Goal: Task Accomplishment & Management: Manage account settings

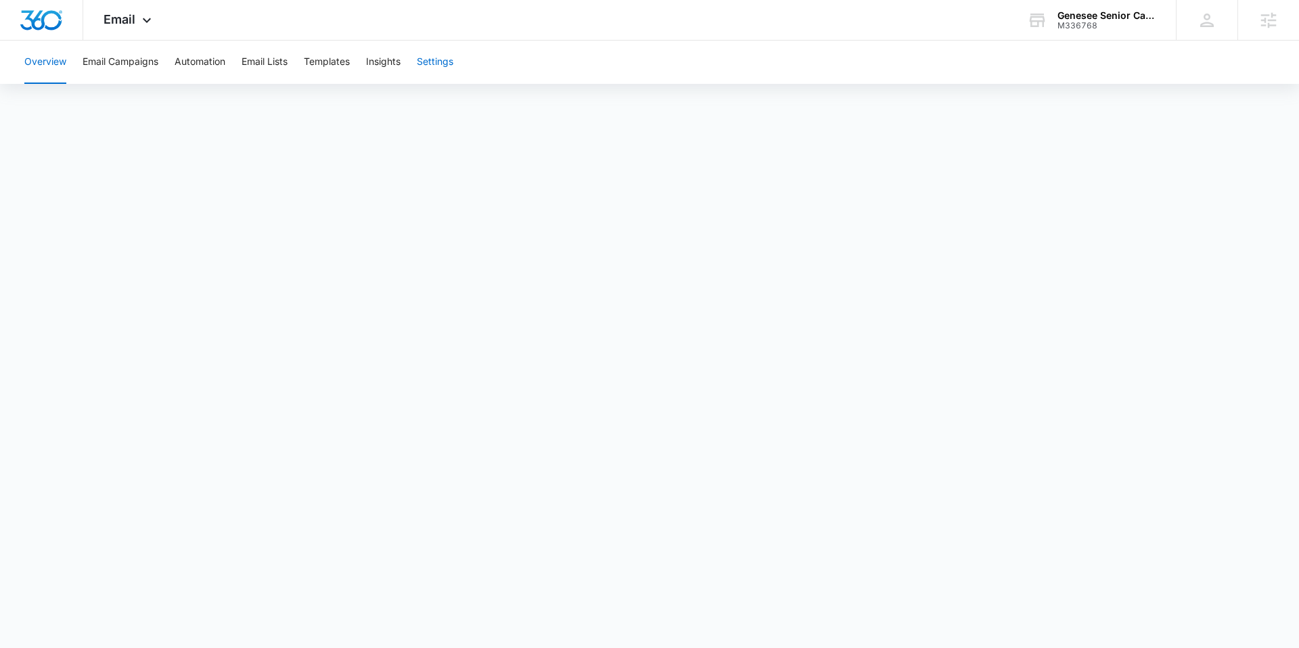
click at [437, 58] on button "Settings" at bounding box center [435, 62] width 37 height 43
click at [131, 25] on span "Email" at bounding box center [120, 19] width 32 height 14
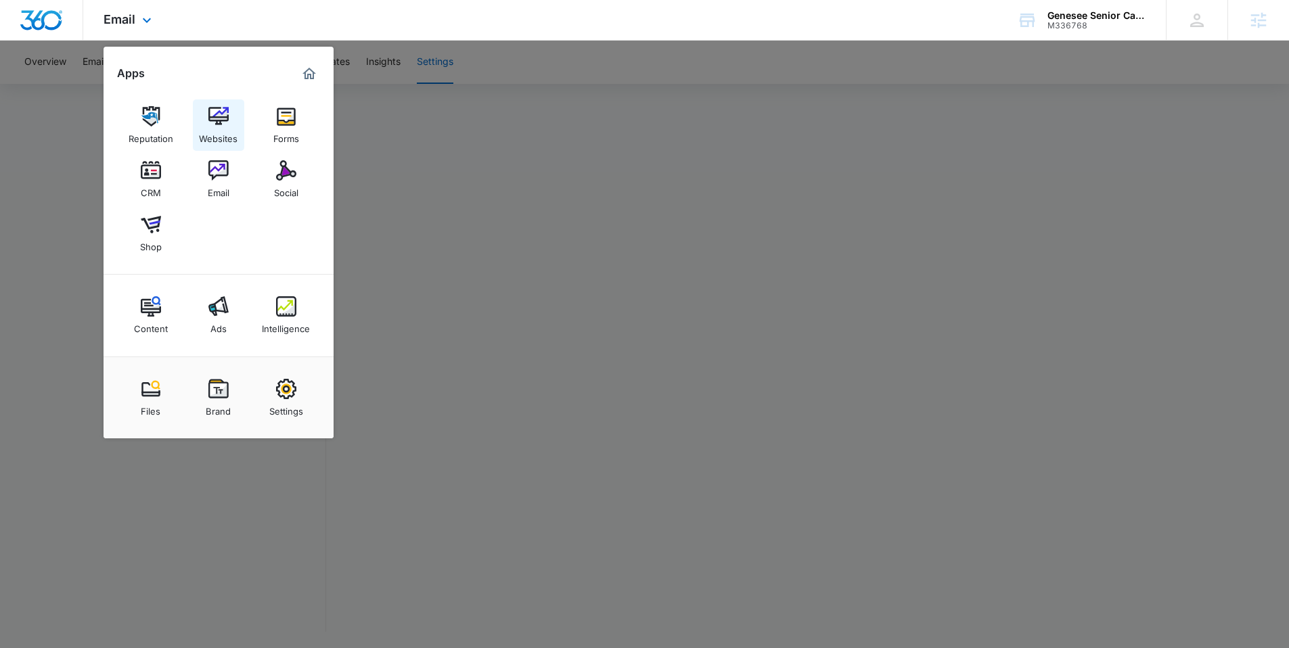
click at [218, 118] on img at bounding box center [218, 116] width 20 height 20
